Goal: Check status: Check status

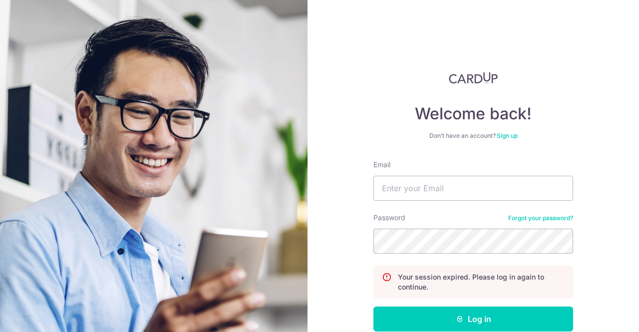
type input "[EMAIL_ADDRESS][DOMAIN_NAME]"
click at [374, 307] on button "Log in" at bounding box center [474, 319] width 200 height 25
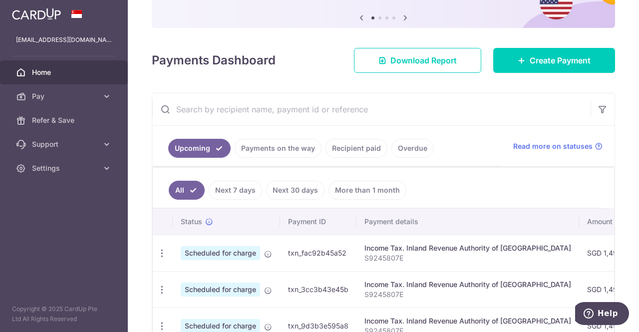
click at [363, 142] on link "Recipient paid" at bounding box center [357, 148] width 62 height 19
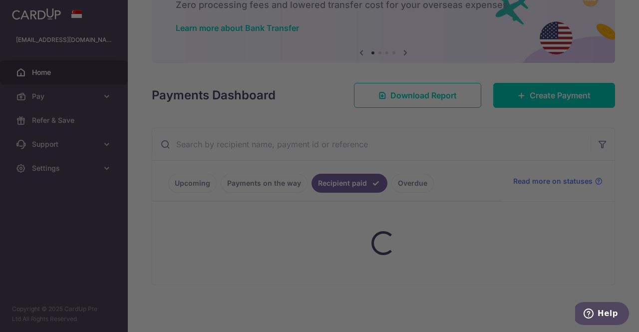
scroll to position [100, 0]
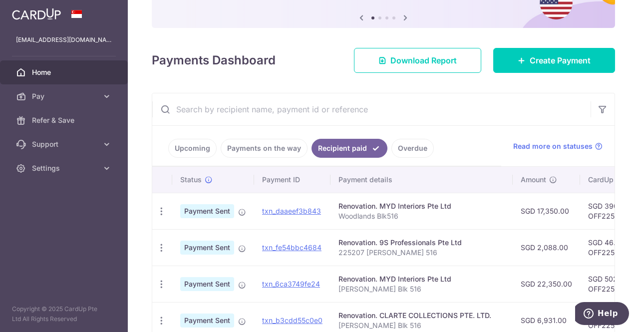
click at [417, 149] on link "Overdue" at bounding box center [413, 148] width 42 height 19
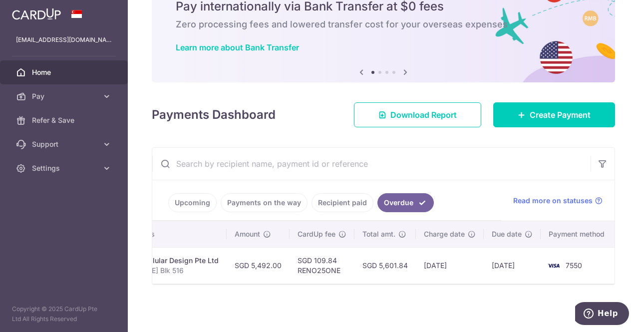
scroll to position [0, 0]
